Goal: Task Accomplishment & Management: Manage account settings

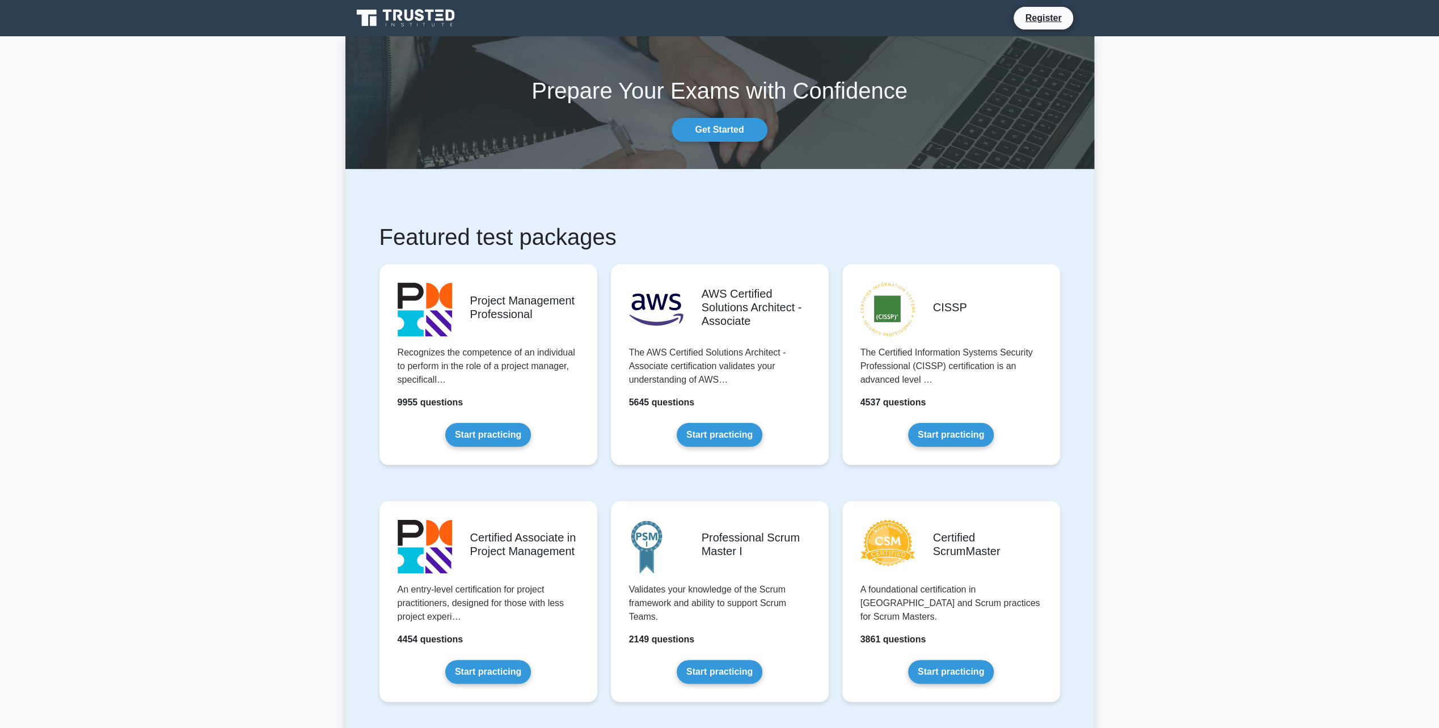
click at [1052, 15] on link "Register" at bounding box center [1043, 18] width 50 height 14
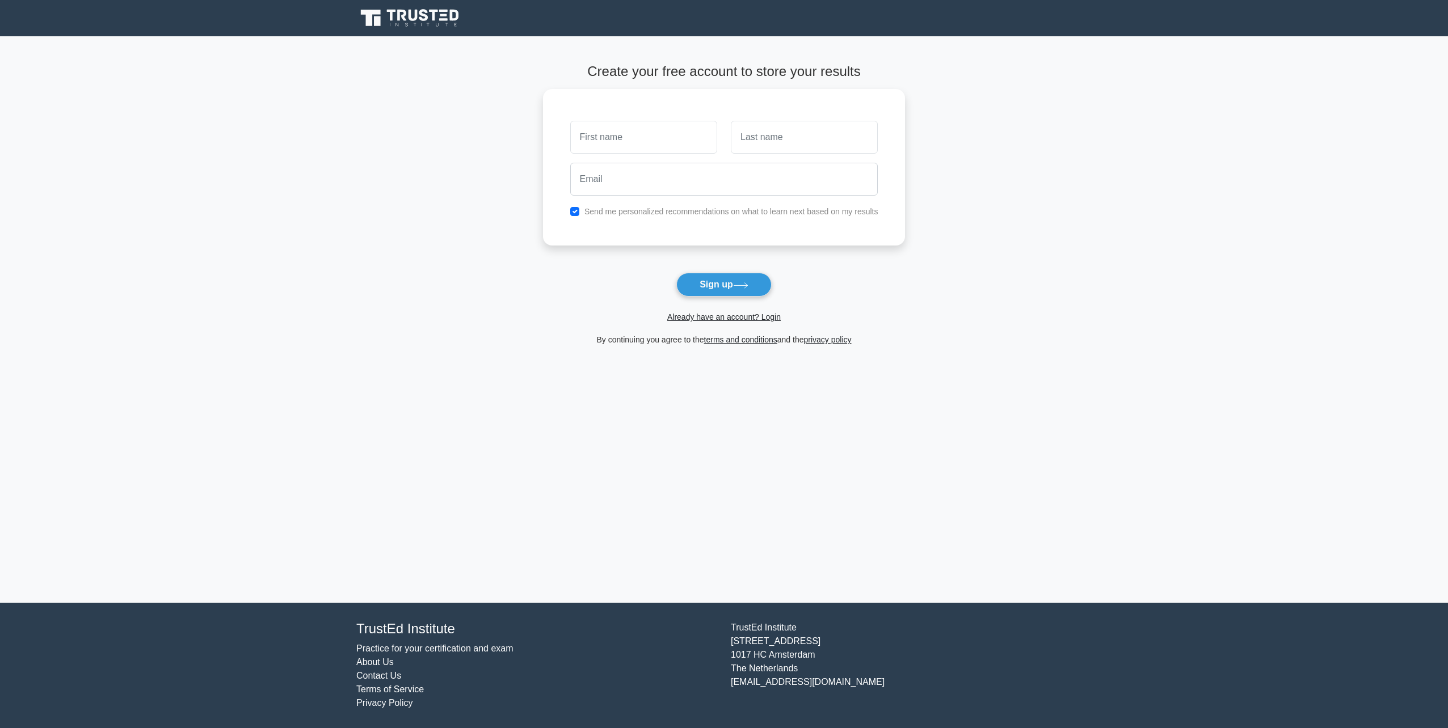
click at [751, 322] on span "Already have an account? Login" at bounding box center [723, 317] width 353 height 14
click at [744, 319] on link "Already have an account? Login" at bounding box center [723, 317] width 113 height 9
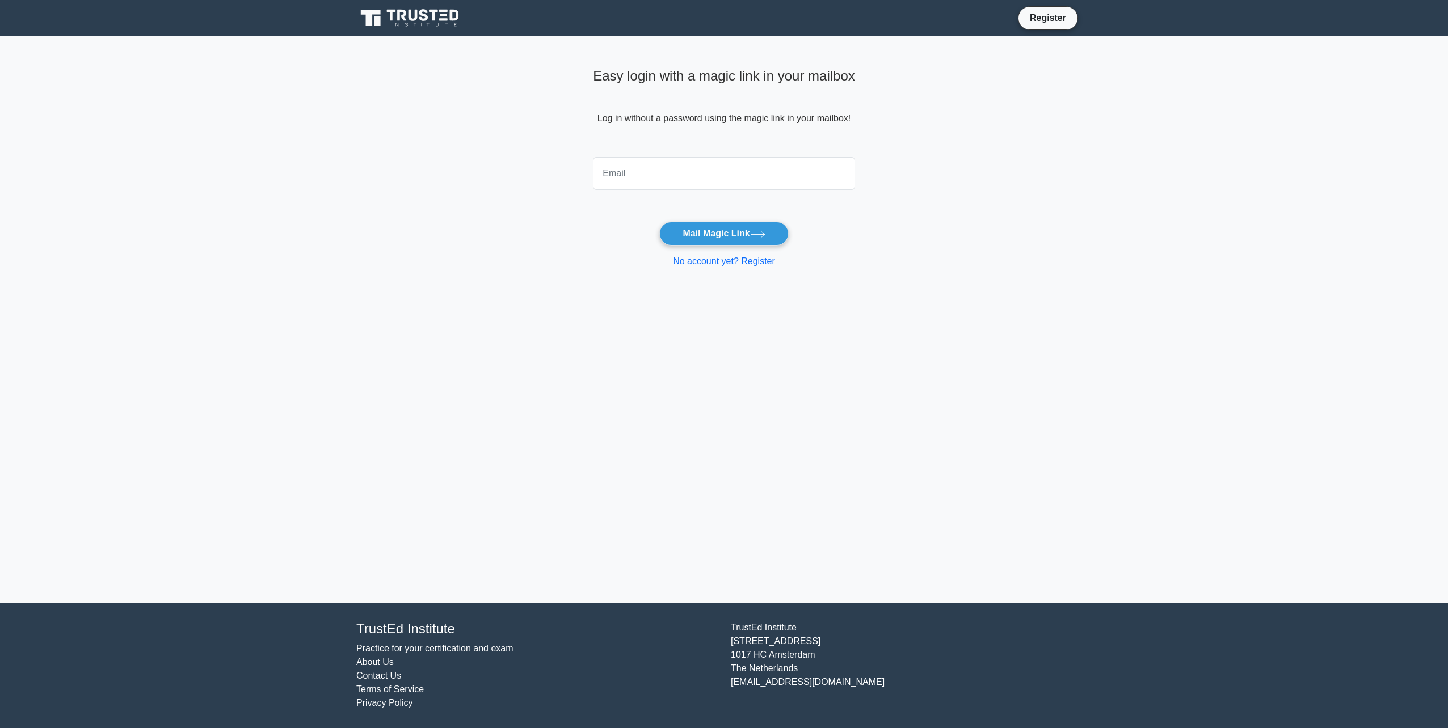
click at [697, 188] on input "email" at bounding box center [724, 173] width 262 height 33
type input "KylePoulsen01@gmail.com"
click at [695, 220] on form "KylePoulsen01@gmail.com Mail Magic Link No account yet? Register" at bounding box center [724, 211] width 262 height 116
click at [699, 230] on button "Mail Magic Link" at bounding box center [723, 234] width 129 height 24
